Goal: Information Seeking & Learning: Find specific fact

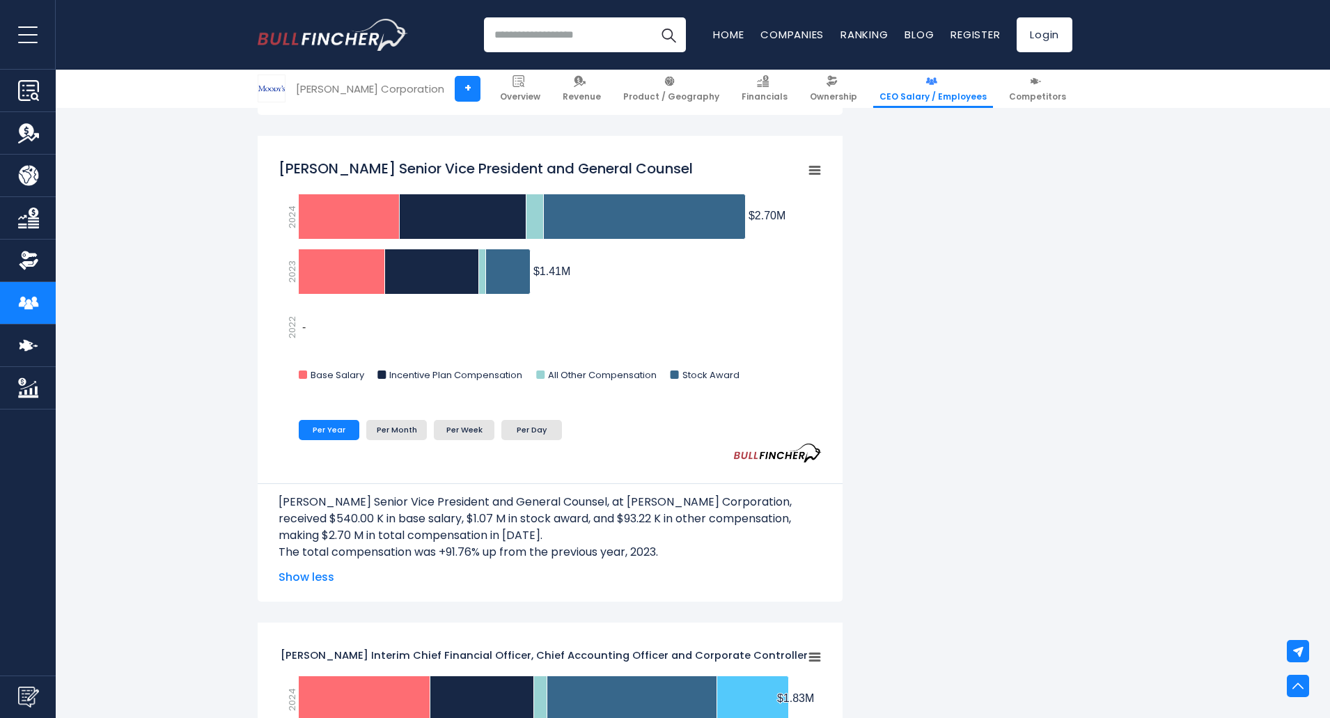
scroll to position [2020, 0]
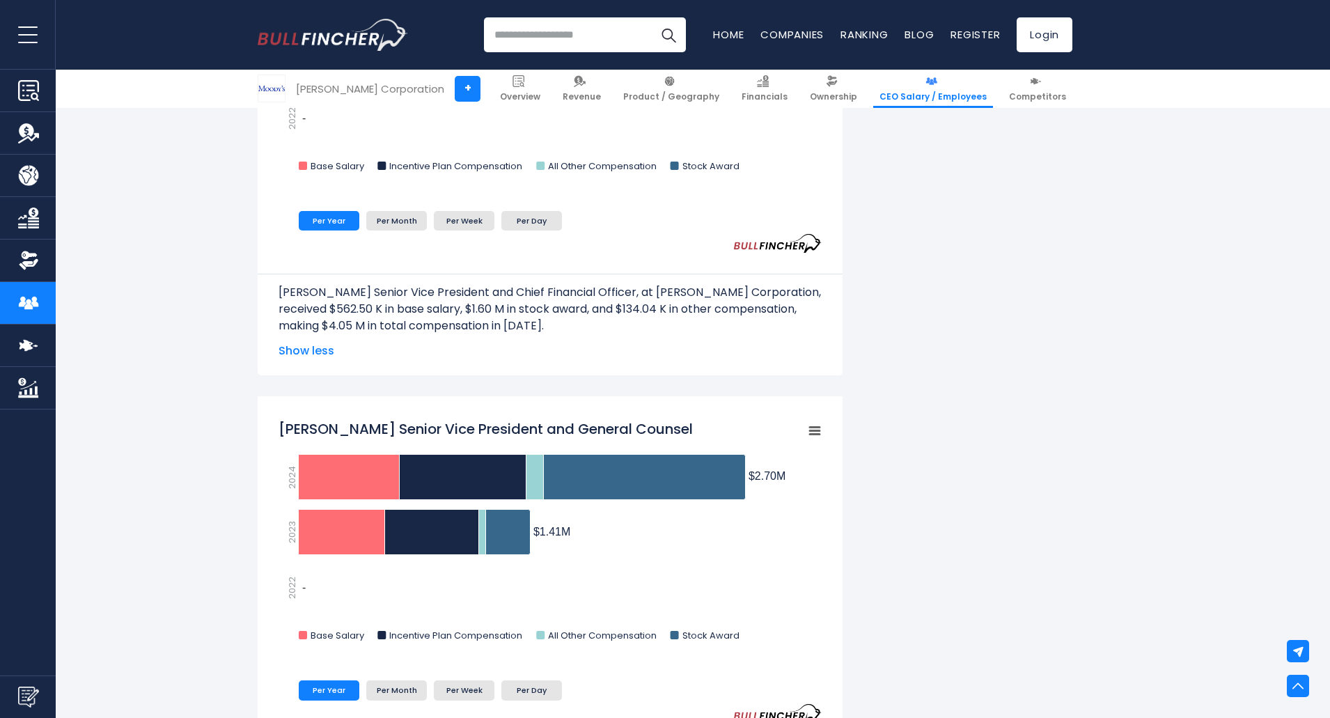
click at [934, 80] on img at bounding box center [932, 81] width 12 height 12
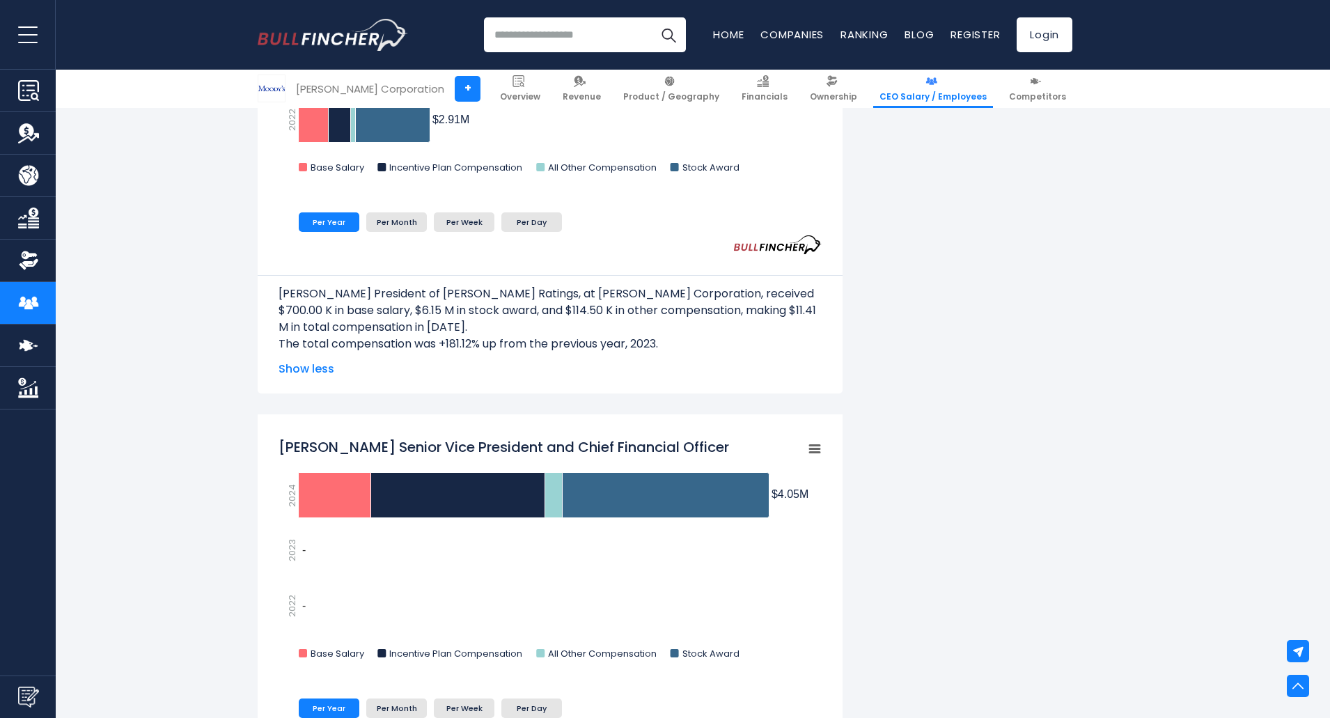
scroll to position [1306, 0]
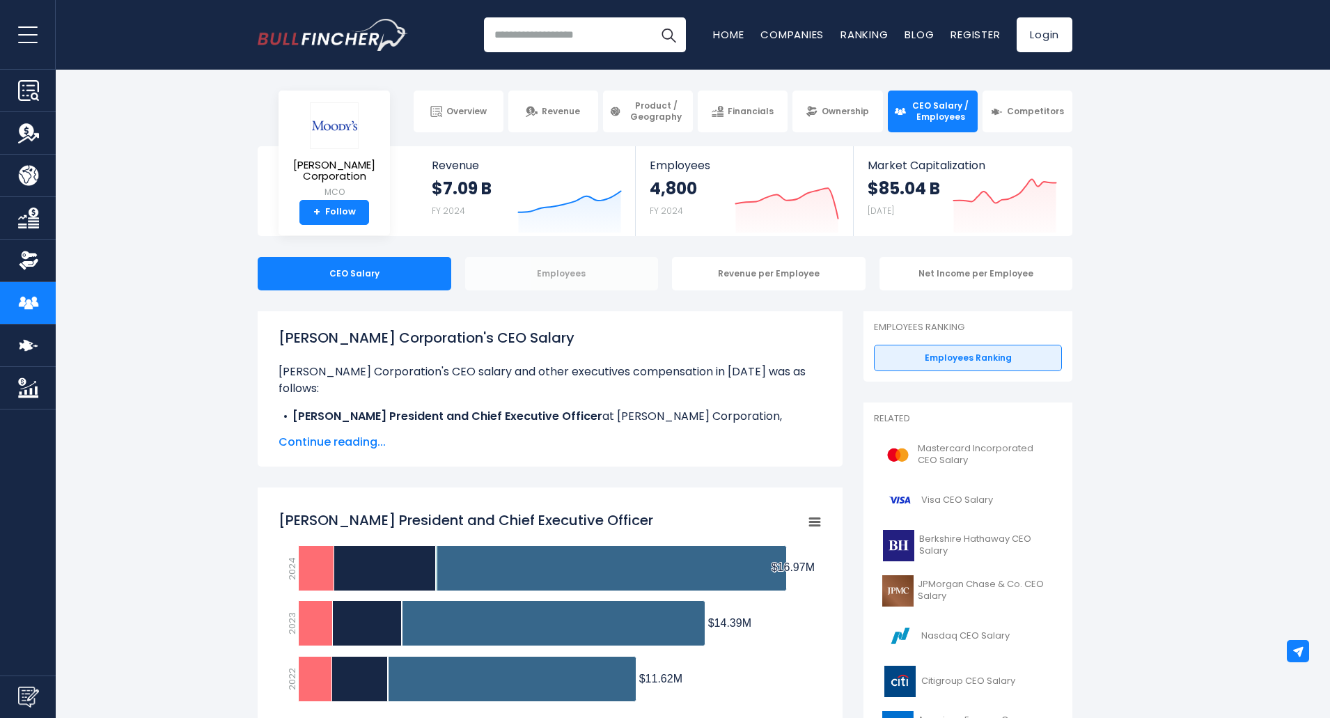
click at [530, 279] on div "Employees" at bounding box center [562, 273] width 194 height 33
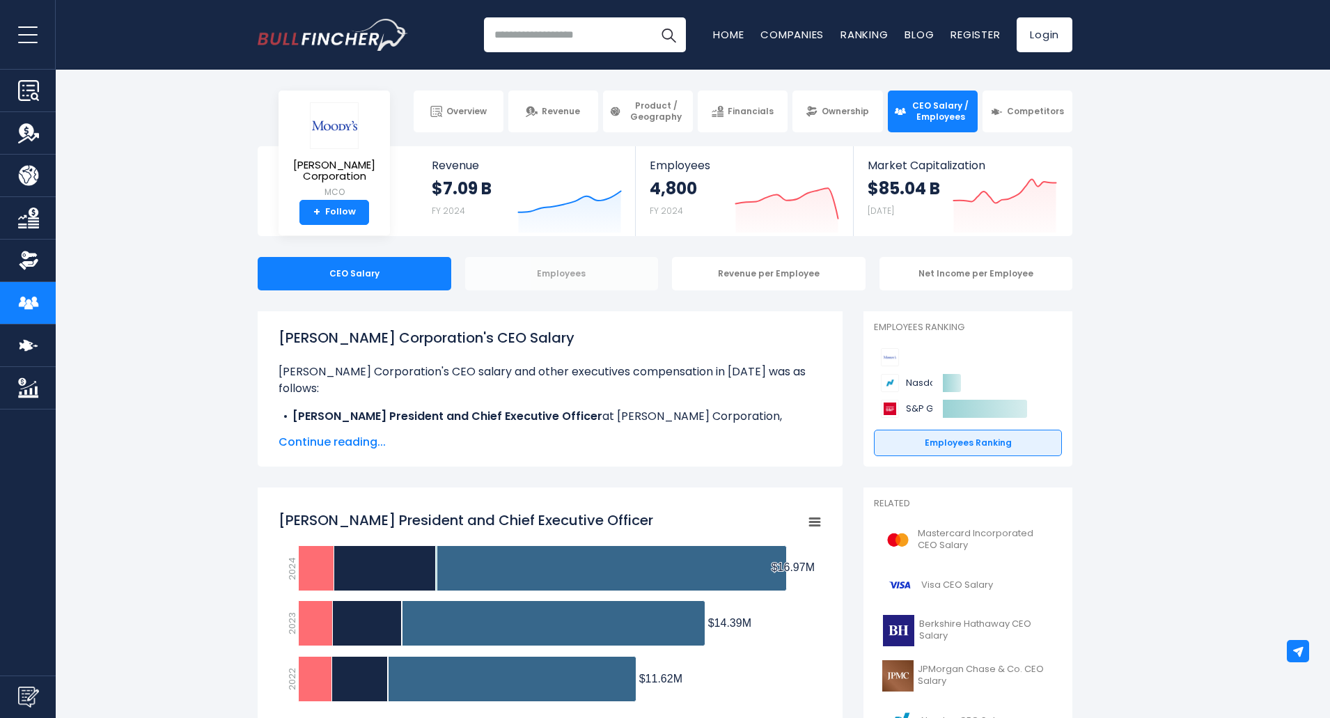
click at [572, 274] on div "Employees" at bounding box center [562, 273] width 194 height 33
click at [767, 272] on div "Revenue per Employee" at bounding box center [769, 273] width 194 height 33
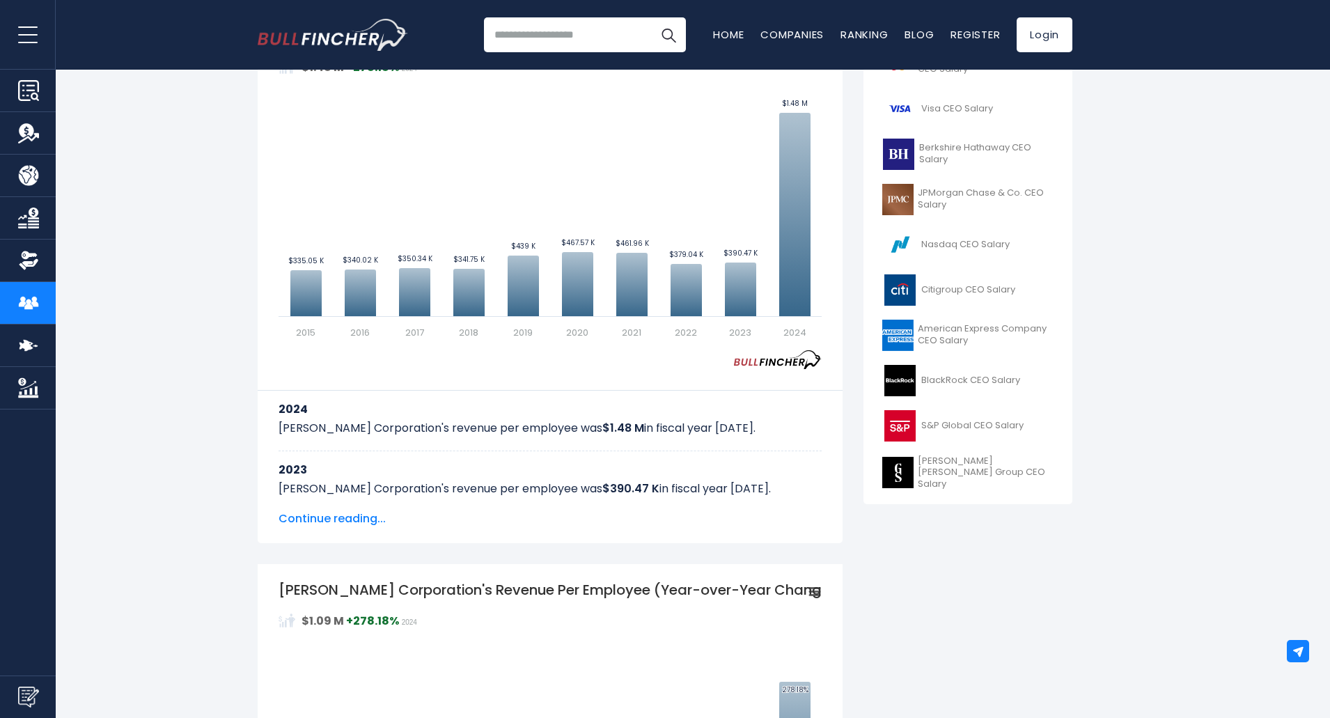
scroll to position [557, 0]
